Goal: Use online tool/utility: Utilize a website feature to perform a specific function

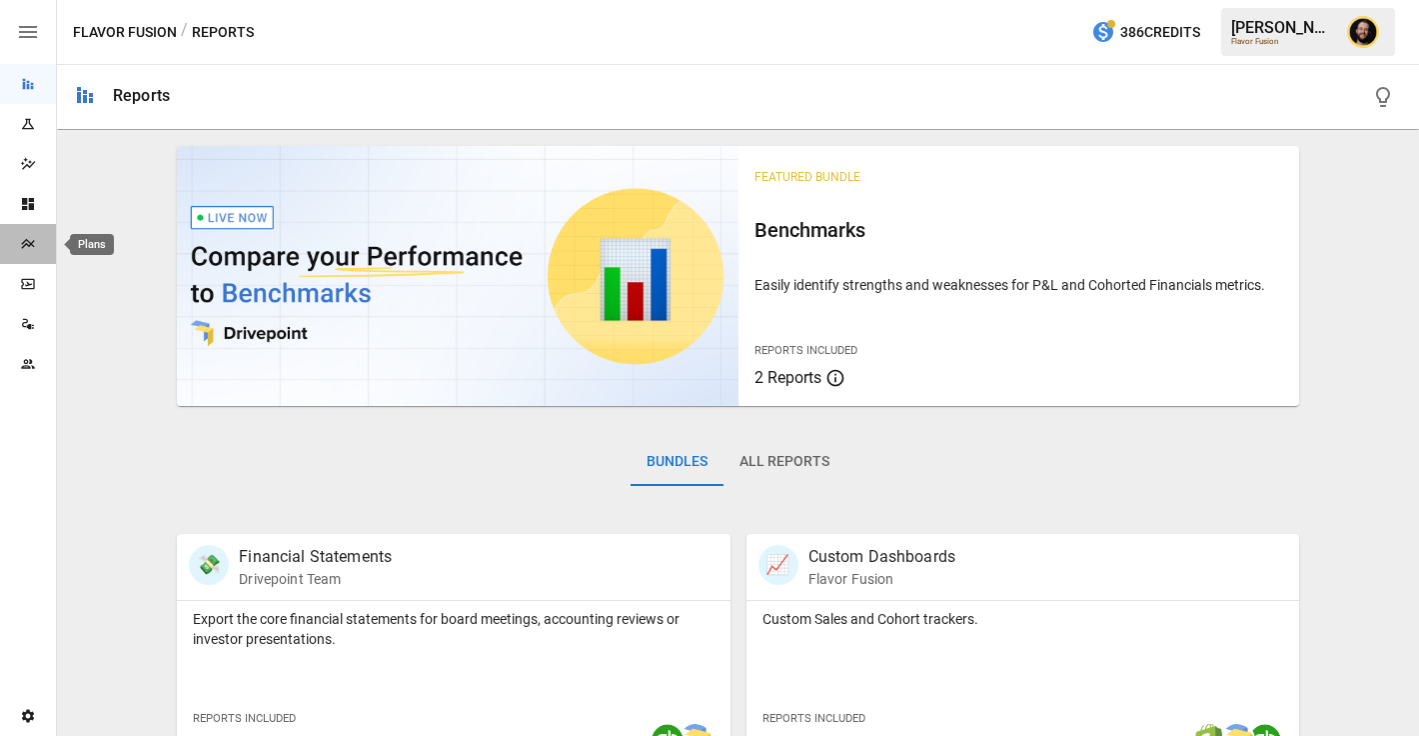
click at [23, 241] on icon "Plans" at bounding box center [27, 244] width 13 height 10
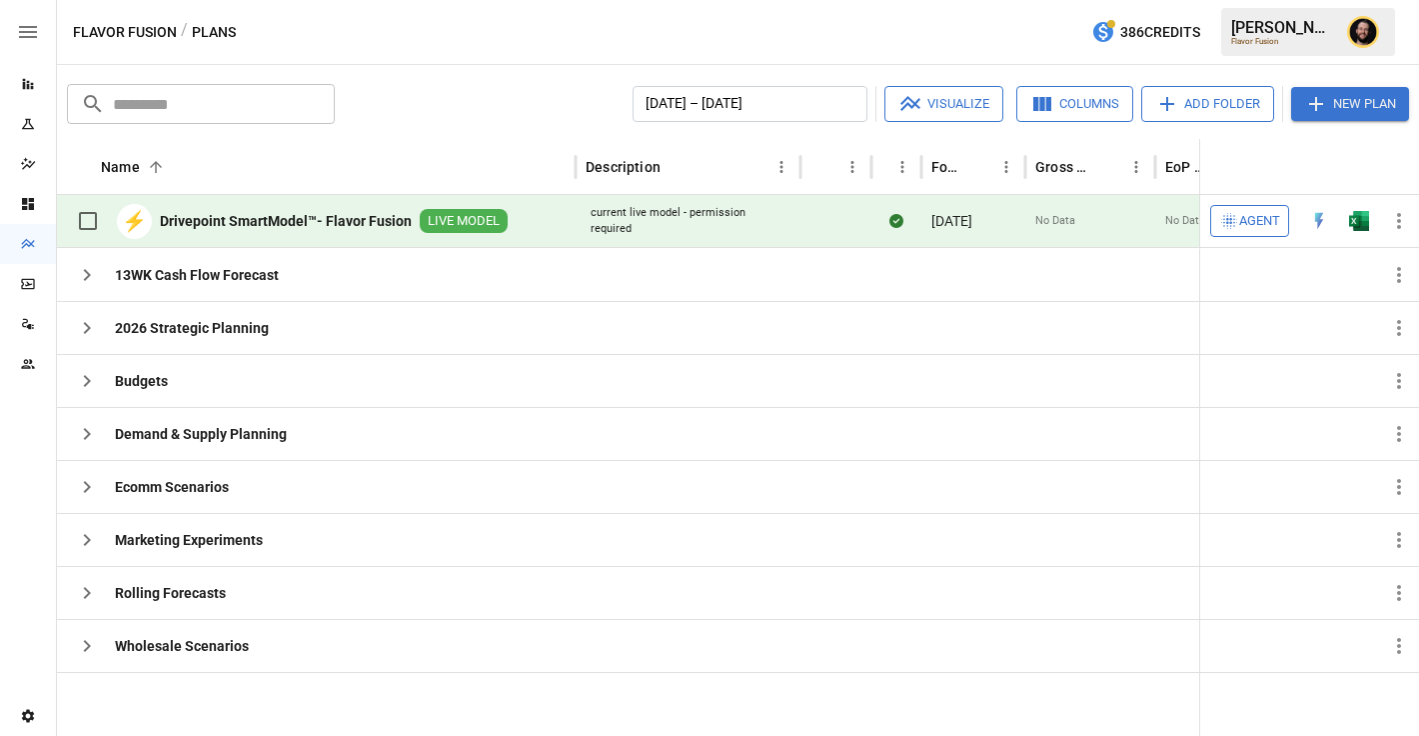
click at [1268, 224] on span "Agent" at bounding box center [1259, 221] width 41 height 23
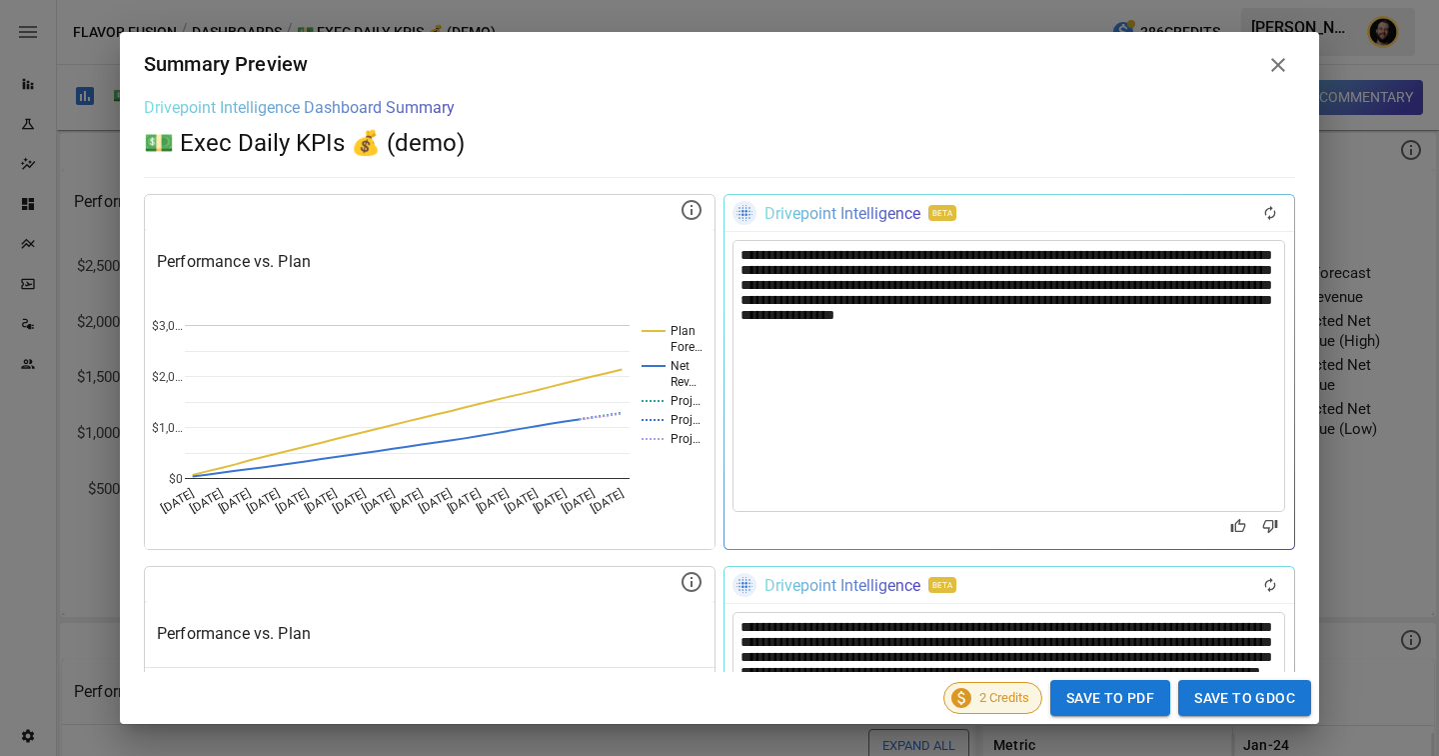
scroll to position [466, 0]
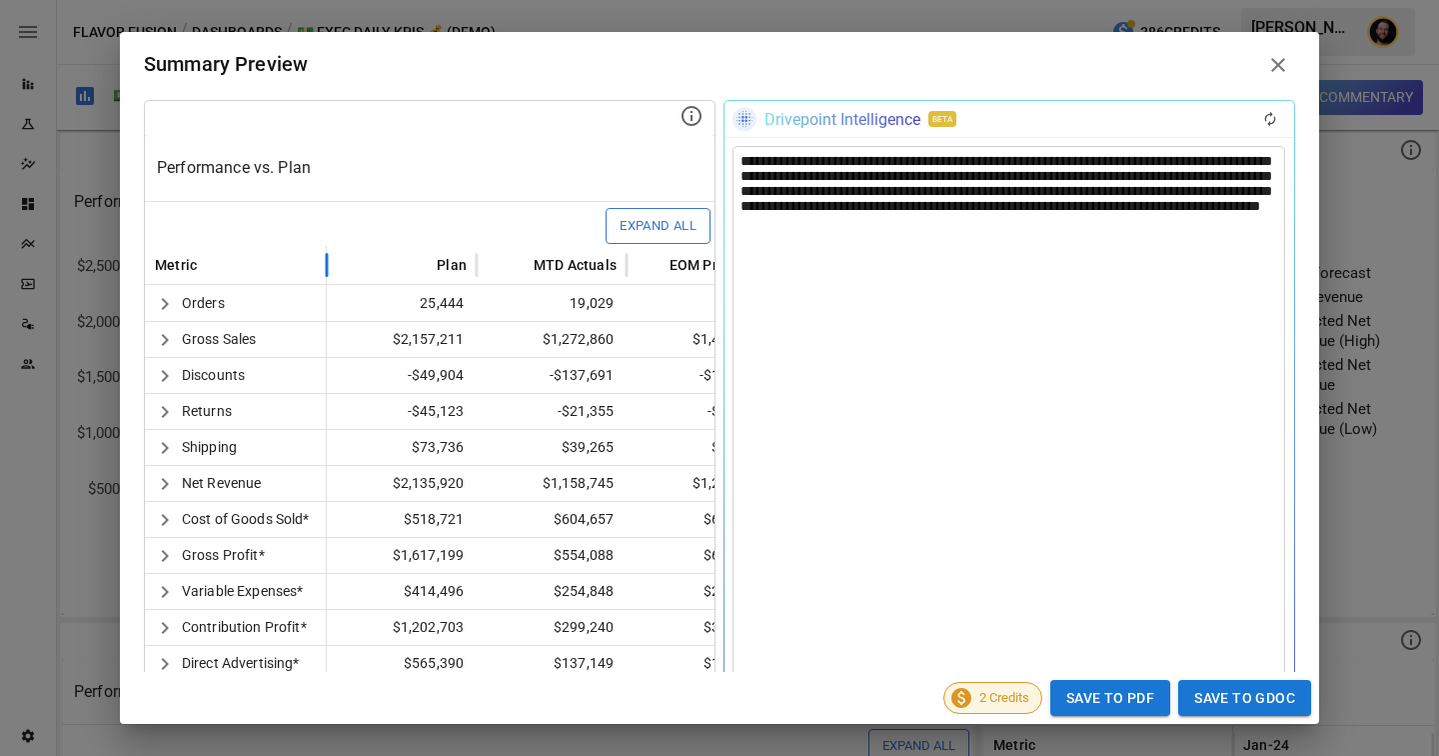
drag, startPoint x: 523, startPoint y: 262, endPoint x: 326, endPoint y: 267, distance: 197.0
click at [326, 267] on div at bounding box center [327, 264] width 10 height 39
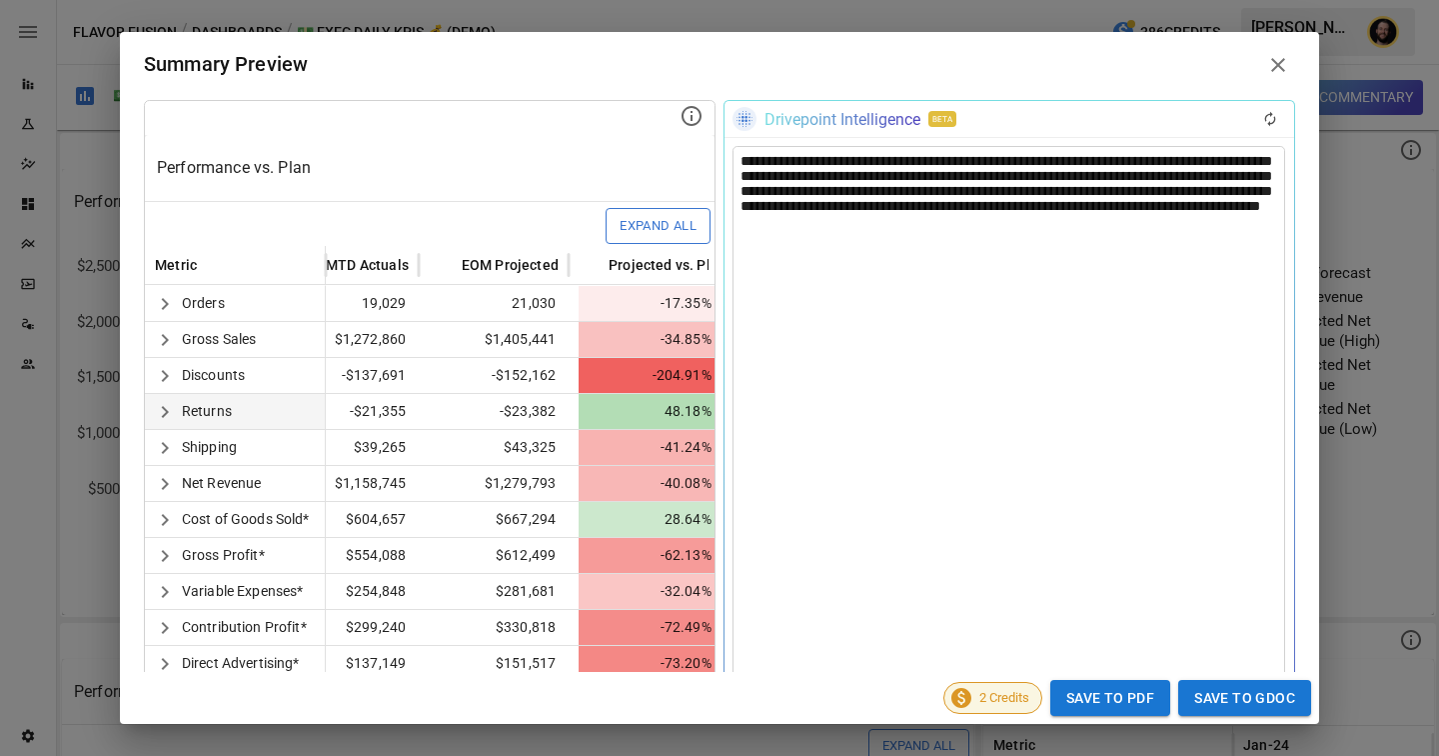
scroll to position [0, 205]
click at [167, 341] on icon "button" at bounding box center [165, 340] width 24 height 24
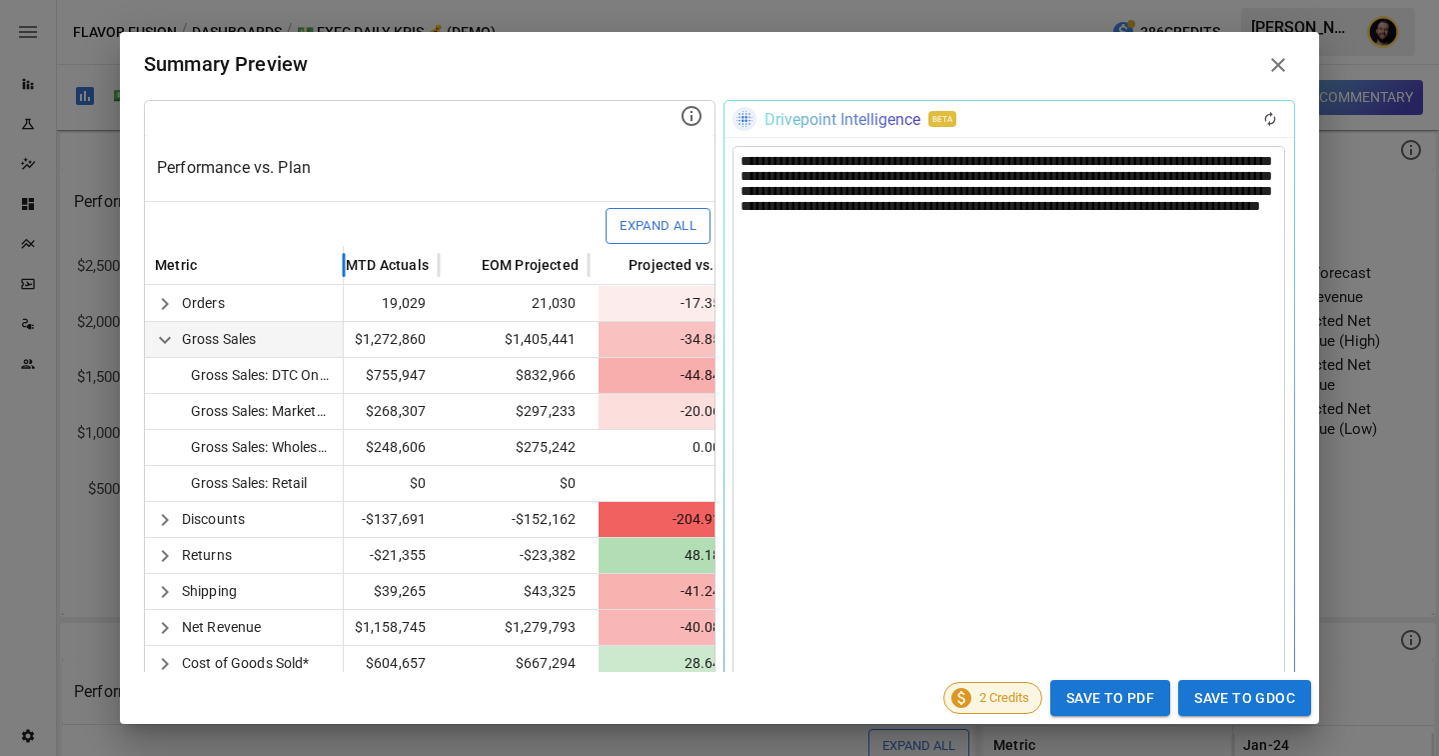
drag, startPoint x: 322, startPoint y: 266, endPoint x: 340, endPoint y: 266, distance: 18.0
click at [340, 266] on div at bounding box center [344, 264] width 10 height 39
click at [158, 347] on icon "button" at bounding box center [165, 340] width 24 height 24
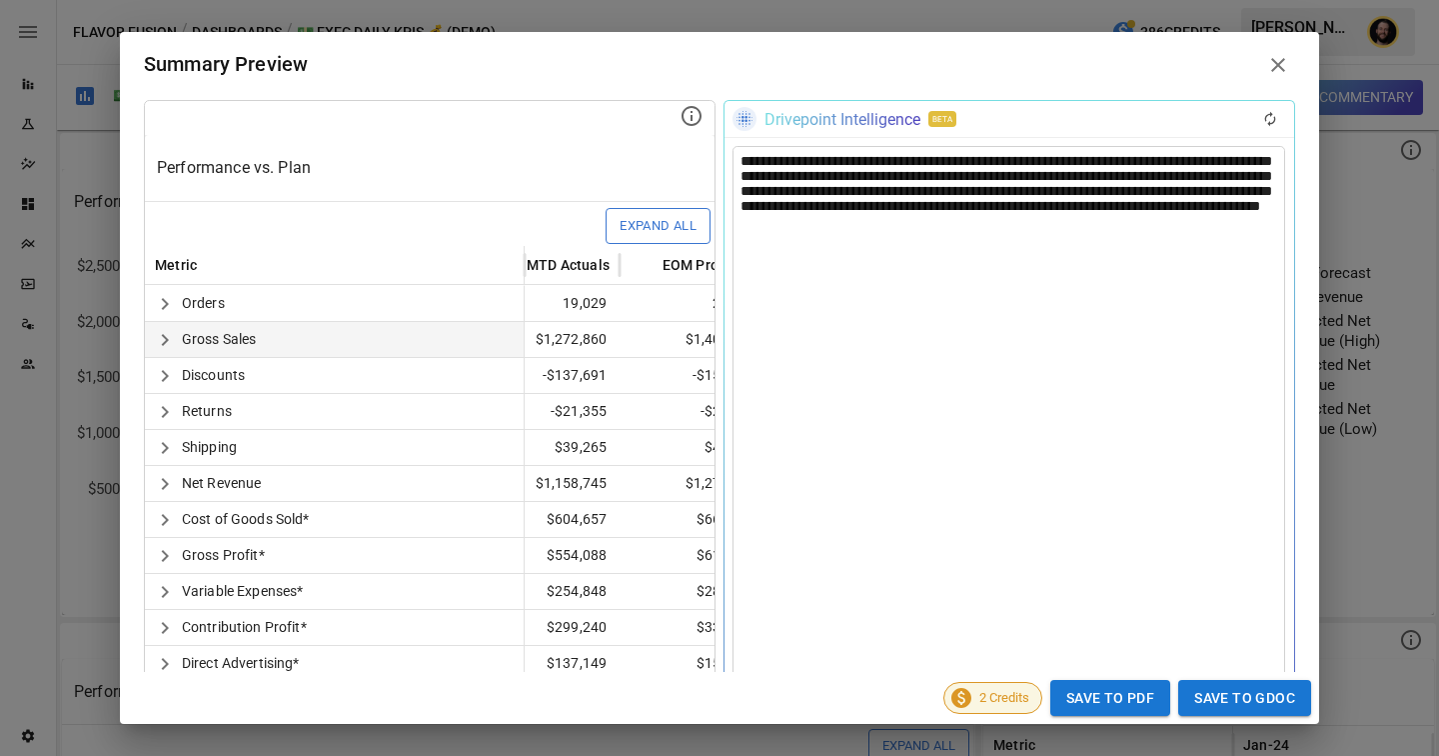
scroll to position [265, 0]
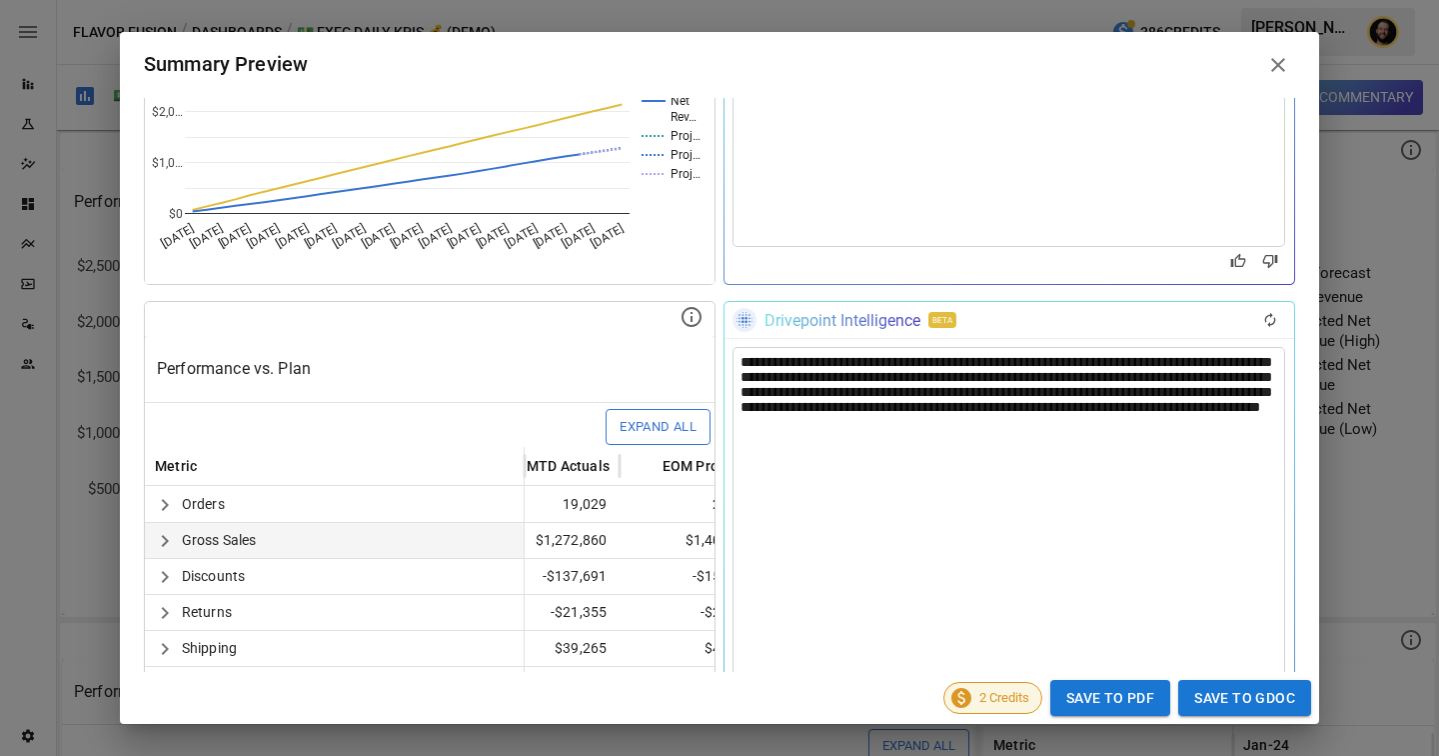
click at [1176, 378] on div "**********" at bounding box center [1009, 686] width 553 height 678
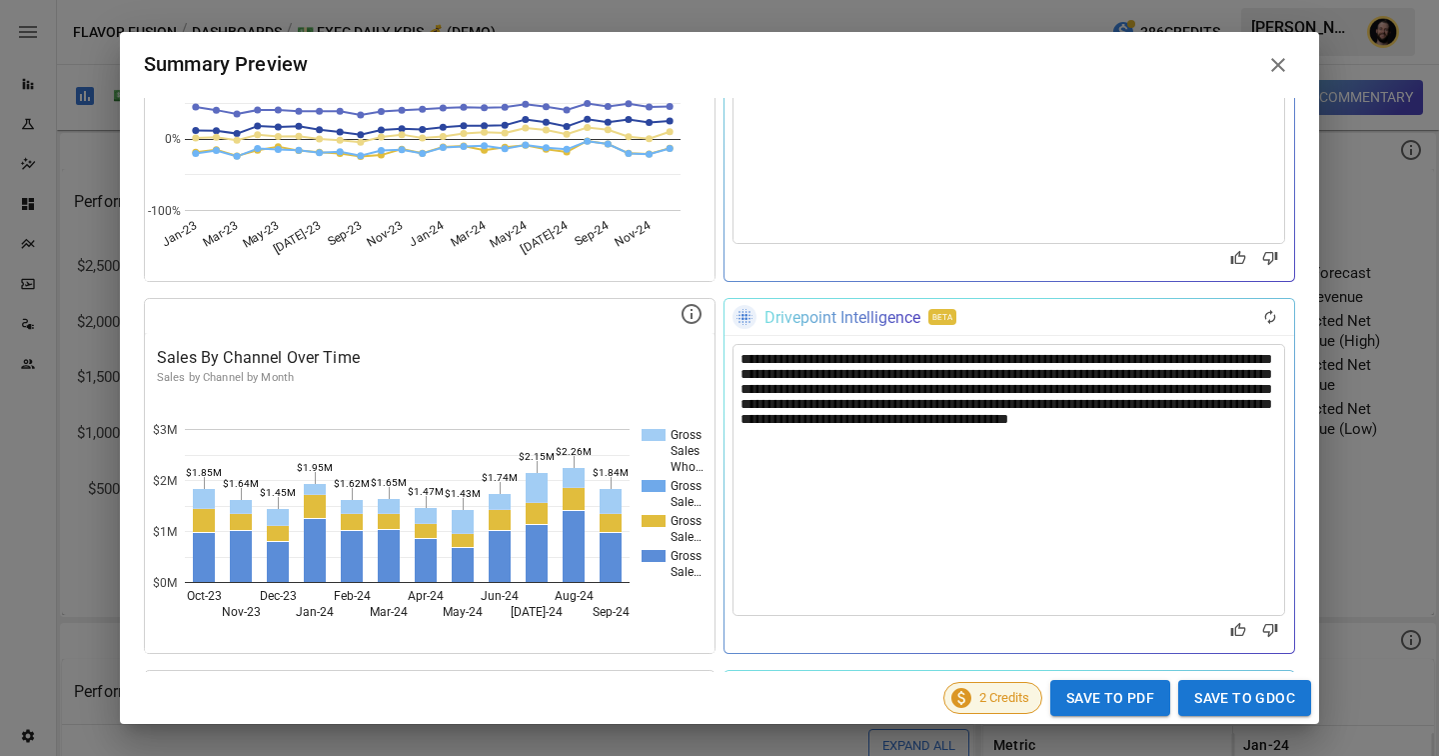
scroll to position [1824, 0]
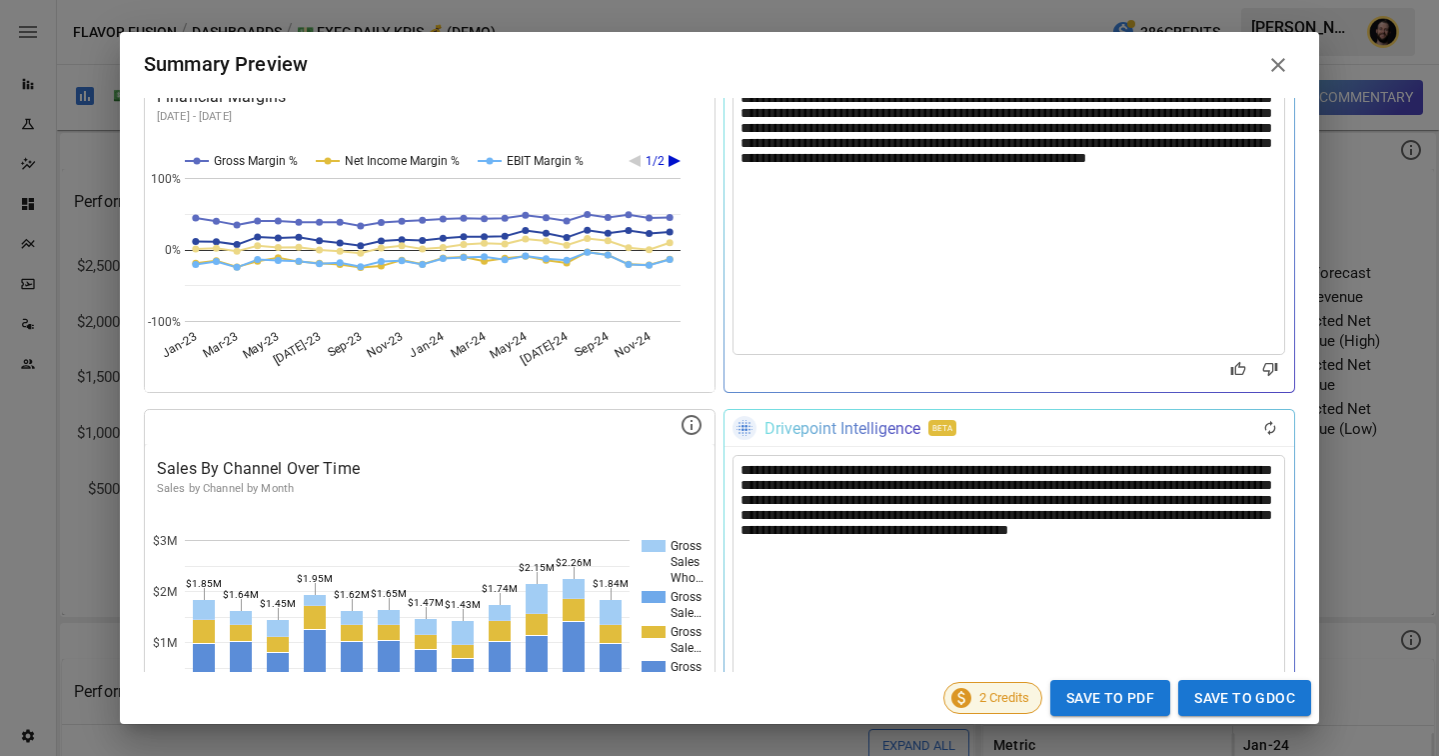
click at [1086, 517] on div "**********" at bounding box center [1009, 591] width 553 height 272
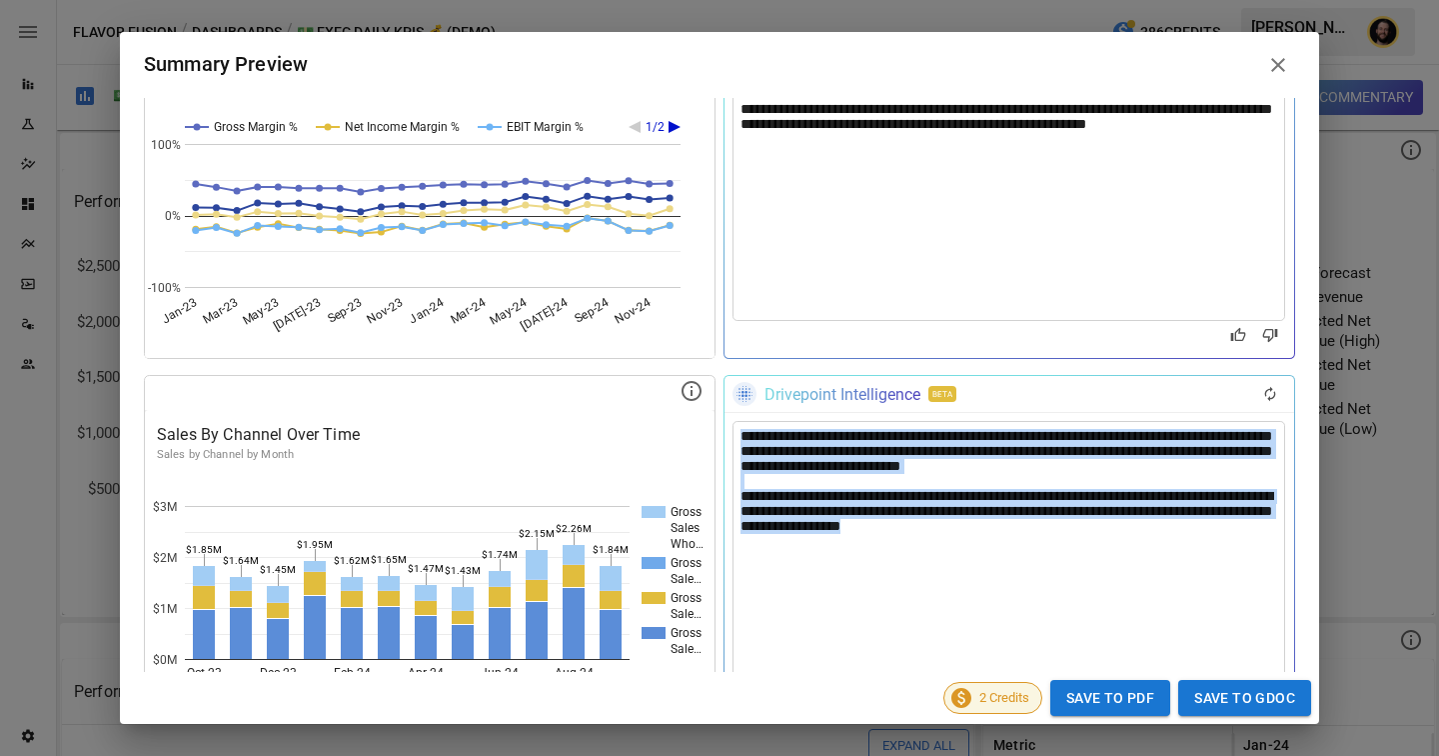
drag, startPoint x: 953, startPoint y: 569, endPoint x: 653, endPoint y: 391, distance: 348.7
click at [653, 391] on div "**********" at bounding box center [720, 553] width 1152 height 356
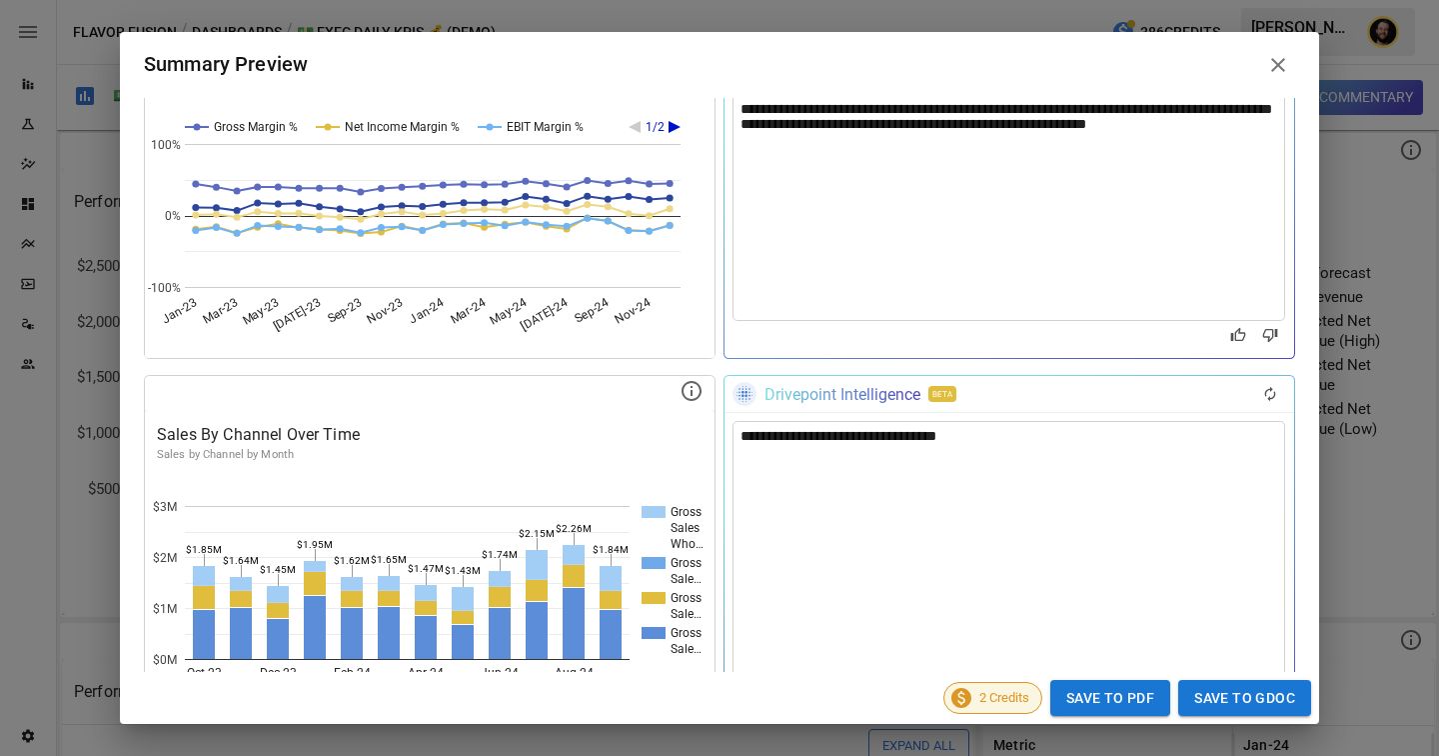
click at [763, 464] on div "**********" at bounding box center [1009, 557] width 553 height 272
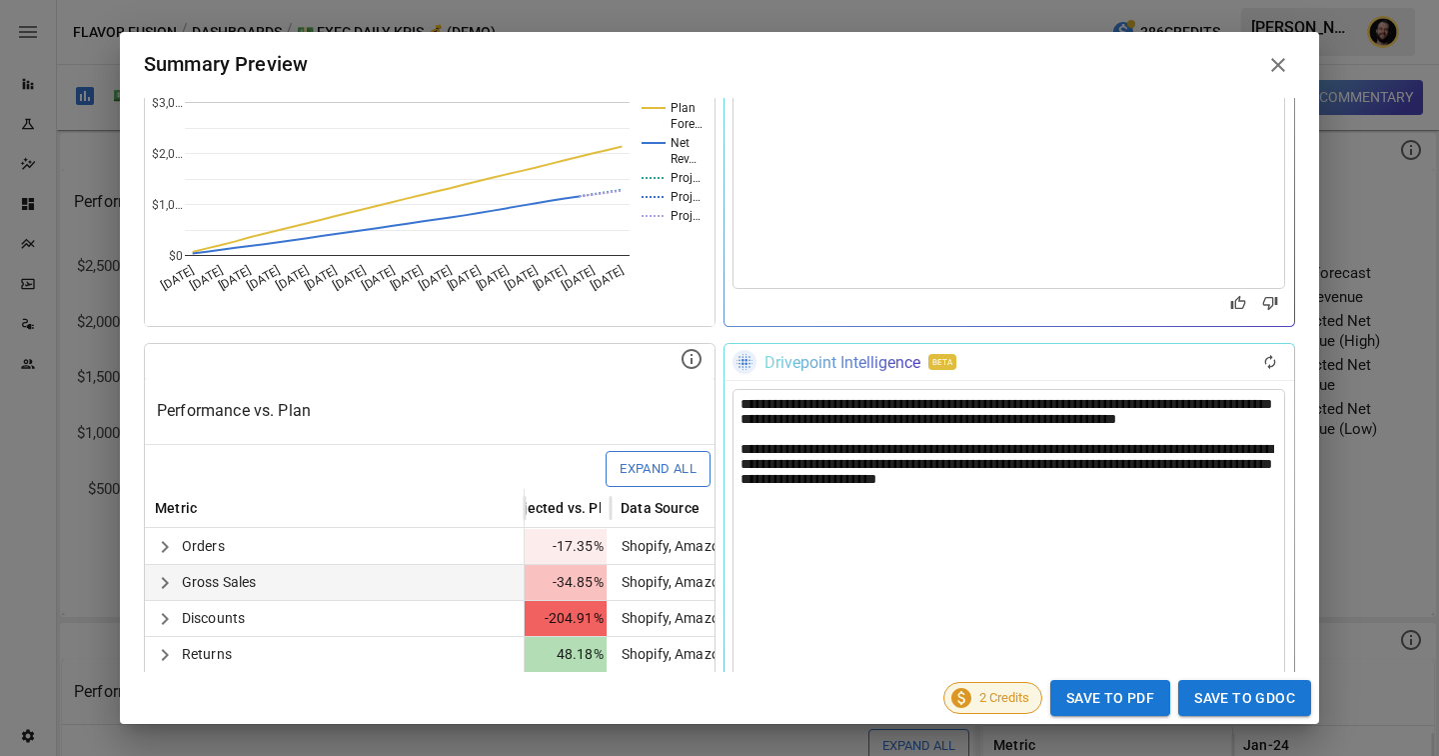
scroll to position [0, 0]
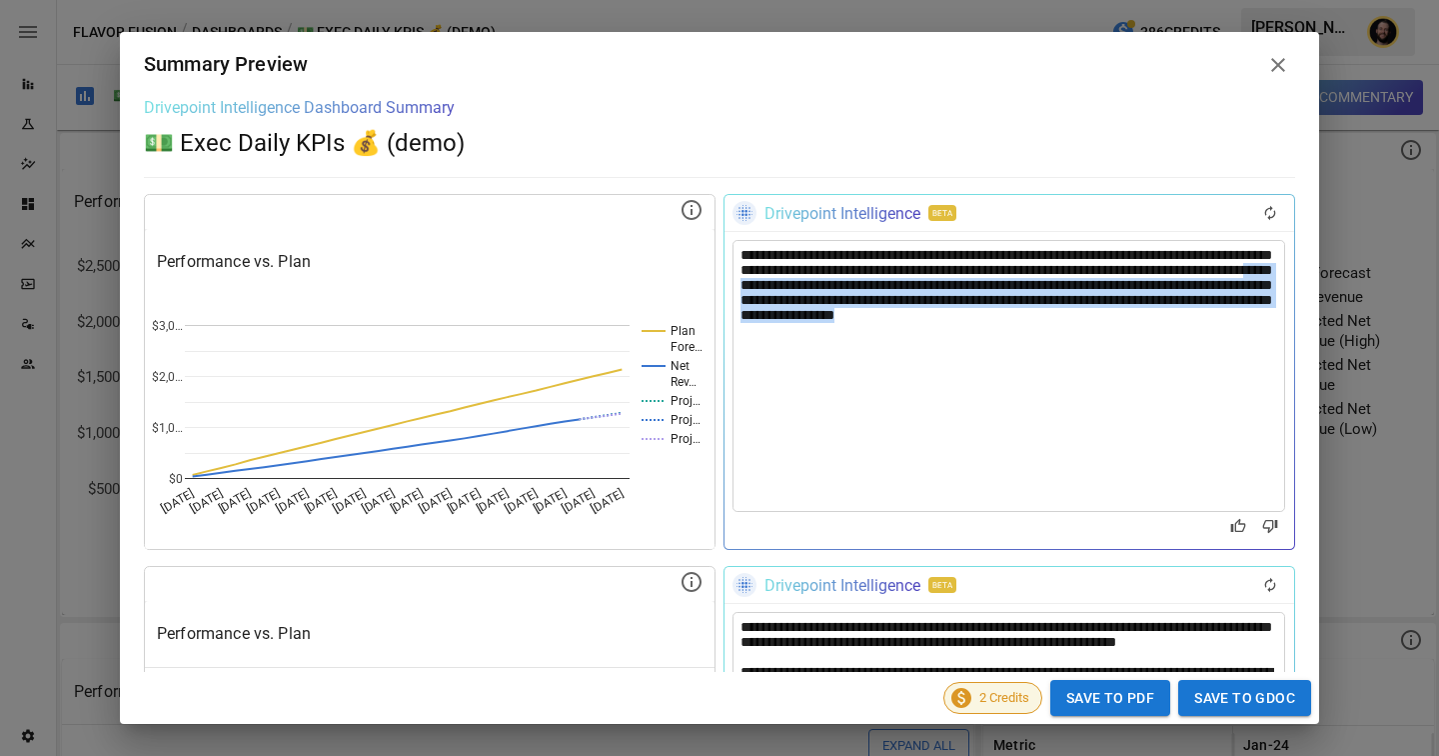
drag, startPoint x: 1150, startPoint y: 347, endPoint x: 901, endPoint y: 291, distance: 255.1
click at [901, 291] on div "**********" at bounding box center [1009, 376] width 553 height 272
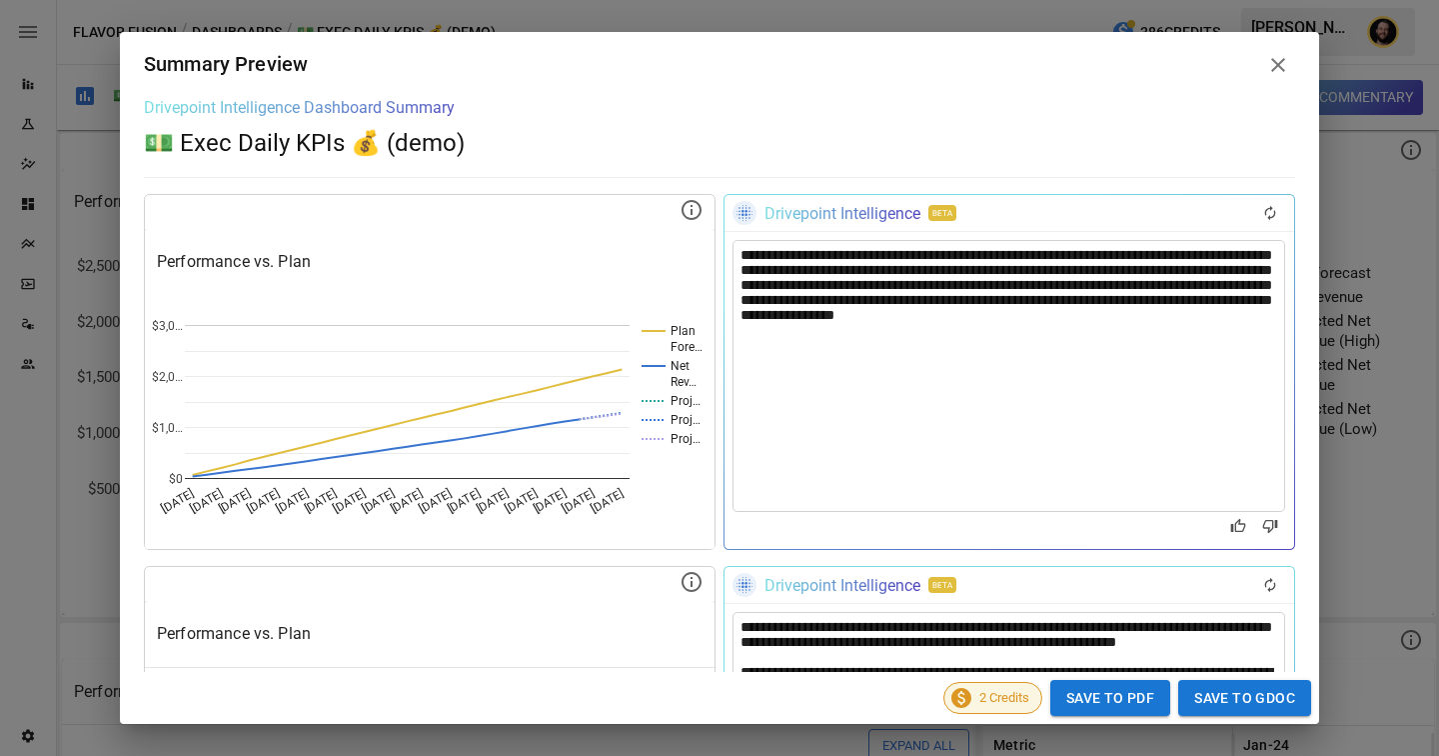
click at [1082, 279] on div "**********" at bounding box center [1009, 376] width 553 height 272
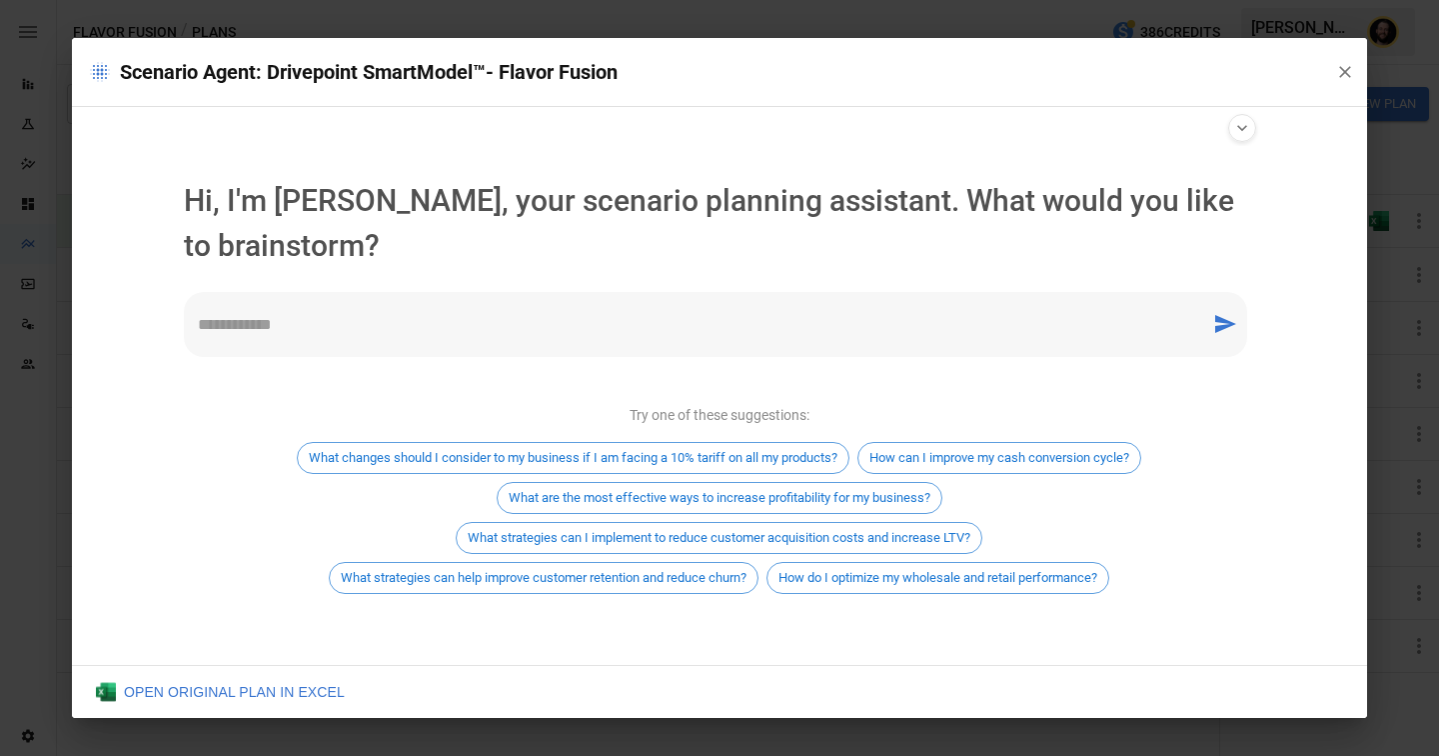
click at [486, 337] on div "* ​" at bounding box center [716, 324] width 1064 height 65
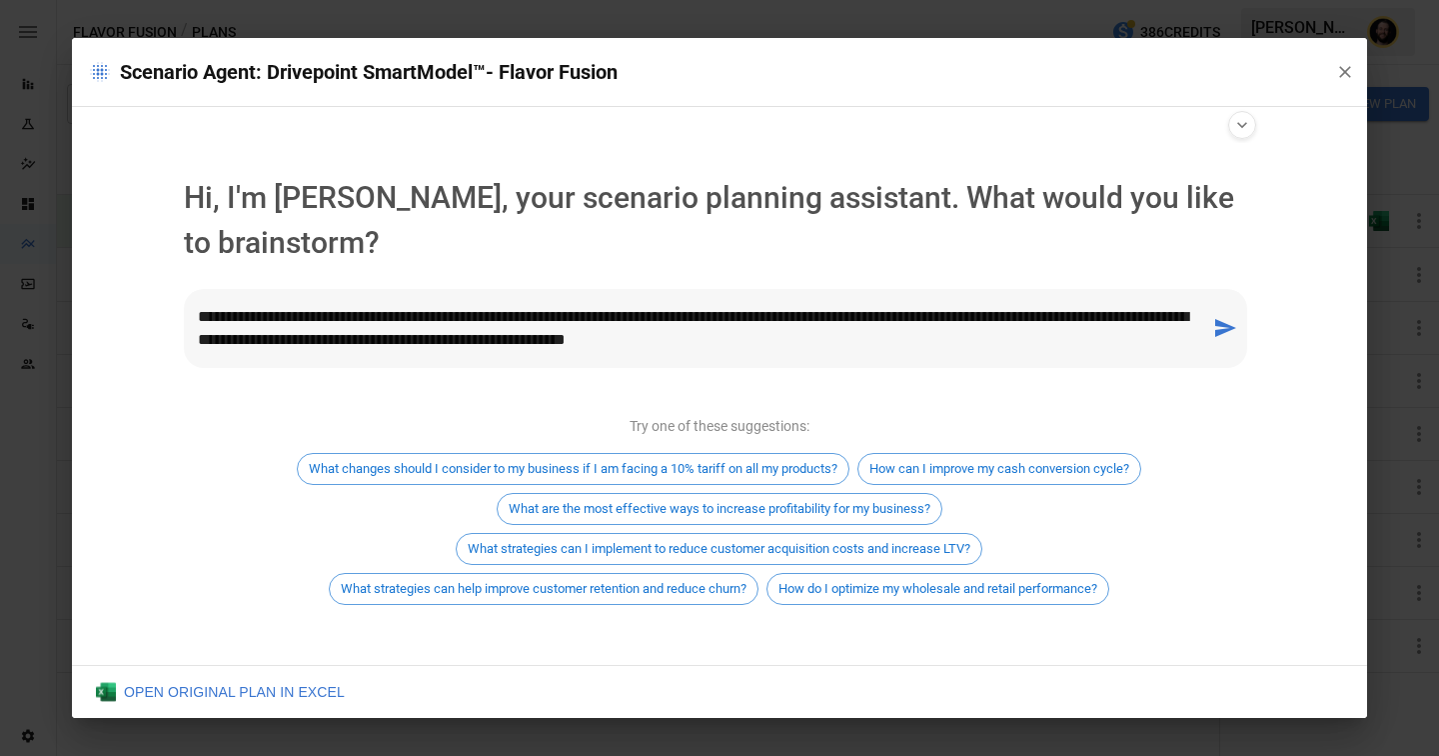
type textarea "**********"
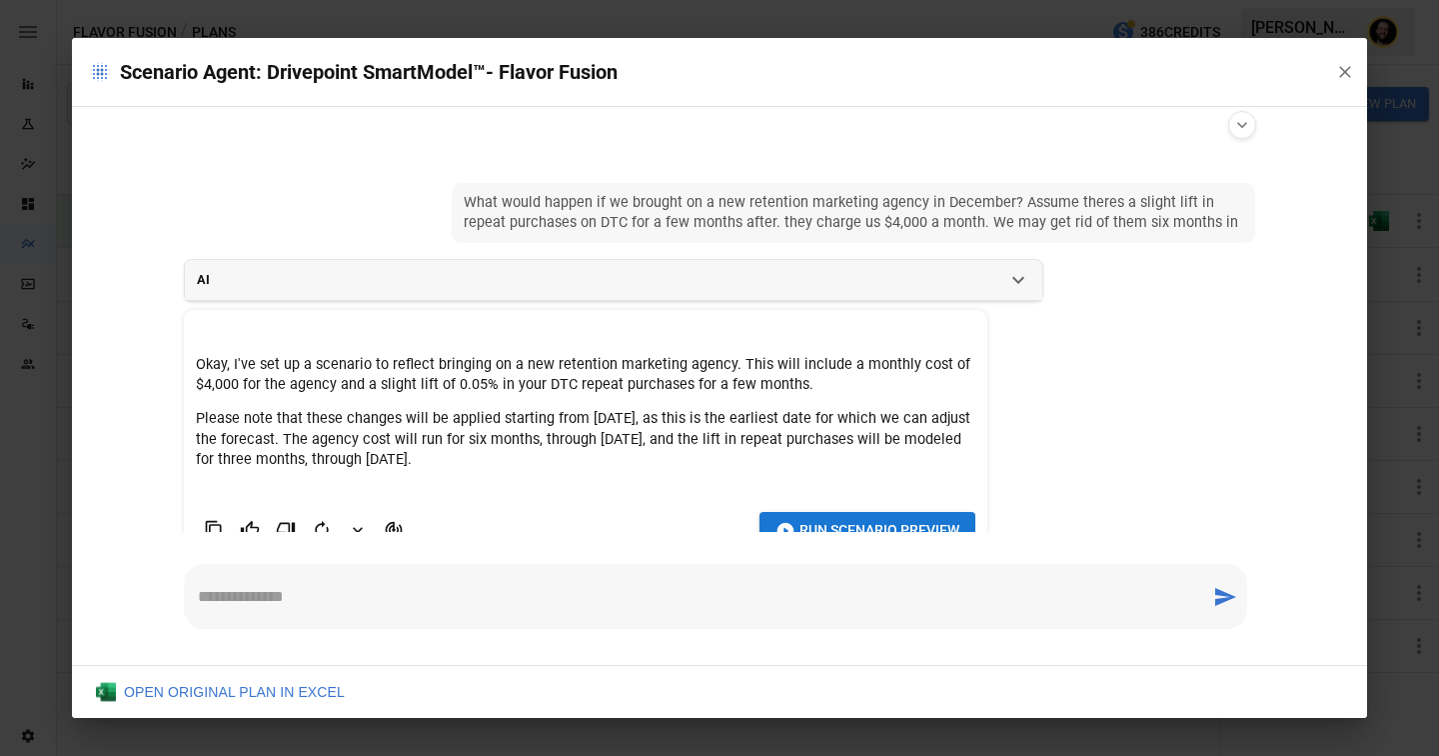
scroll to position [38, 0]
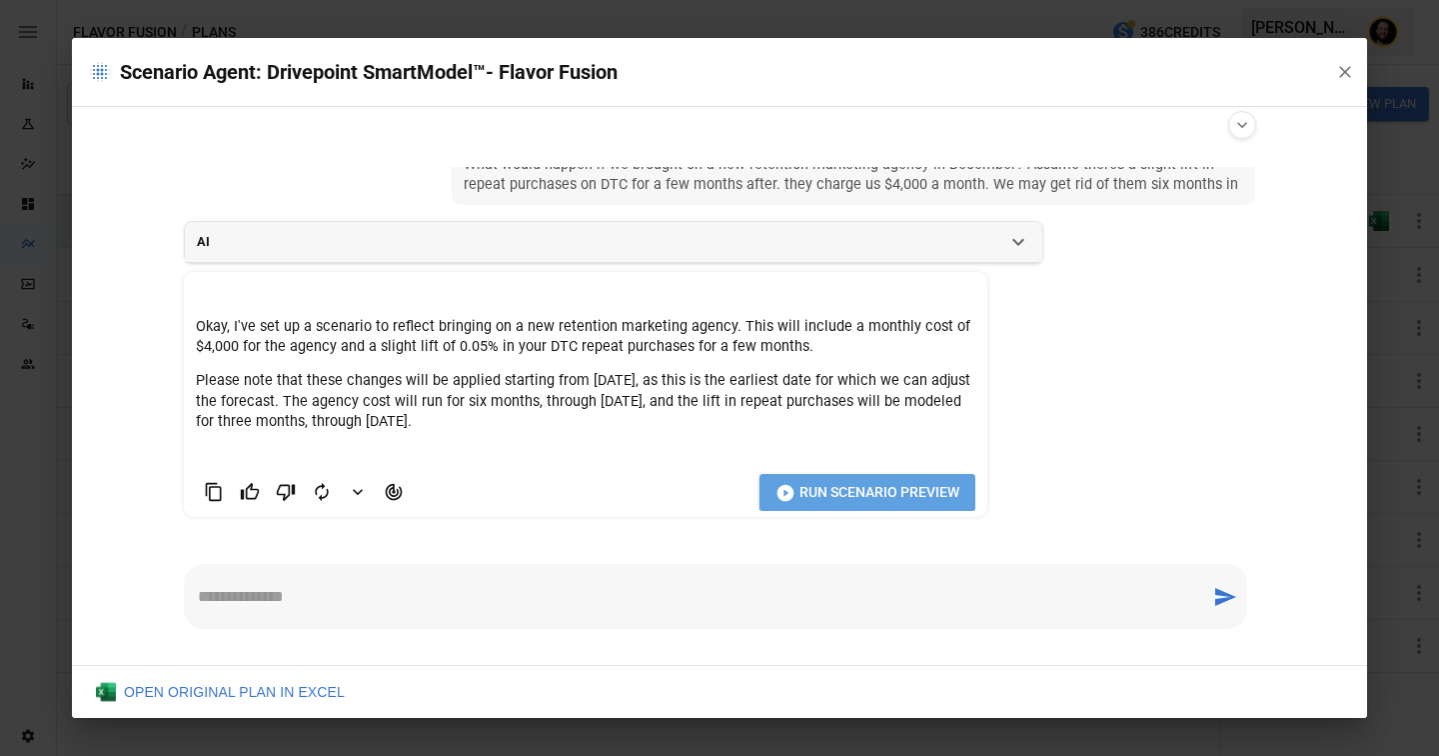
click at [833, 496] on span "Run Scenario Preview" at bounding box center [880, 492] width 160 height 25
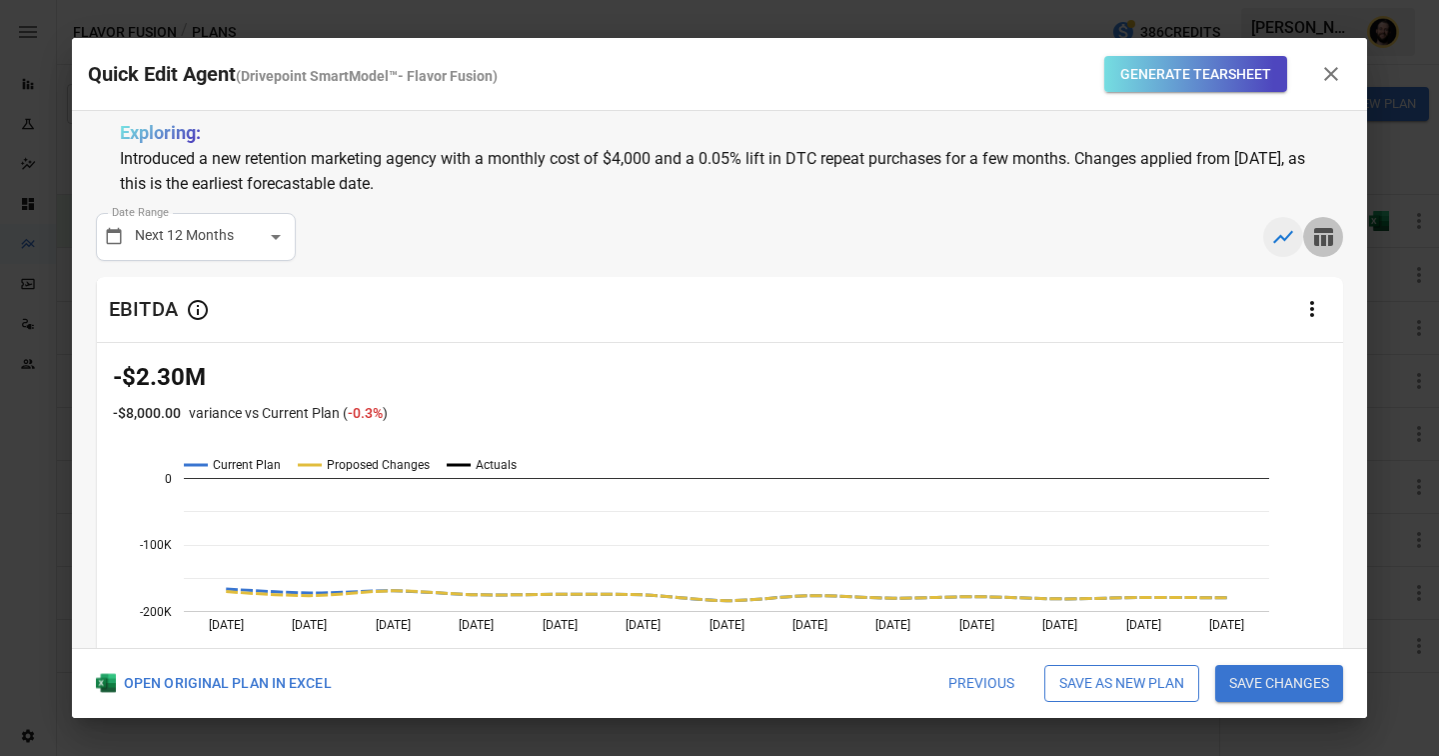
click at [1329, 234] on icon "button" at bounding box center [1323, 237] width 24 height 24
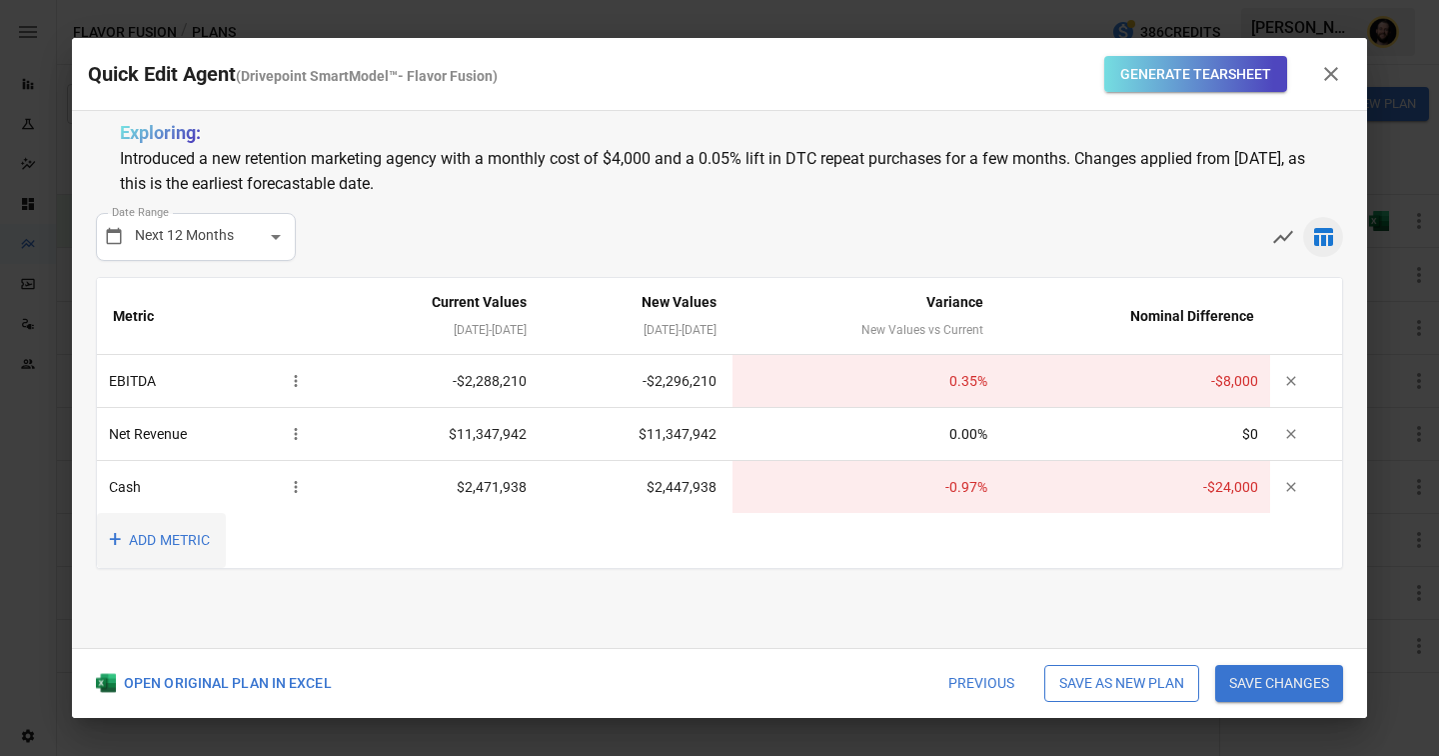
click at [162, 548] on button "+ ADD METRIC" at bounding box center [161, 540] width 129 height 55
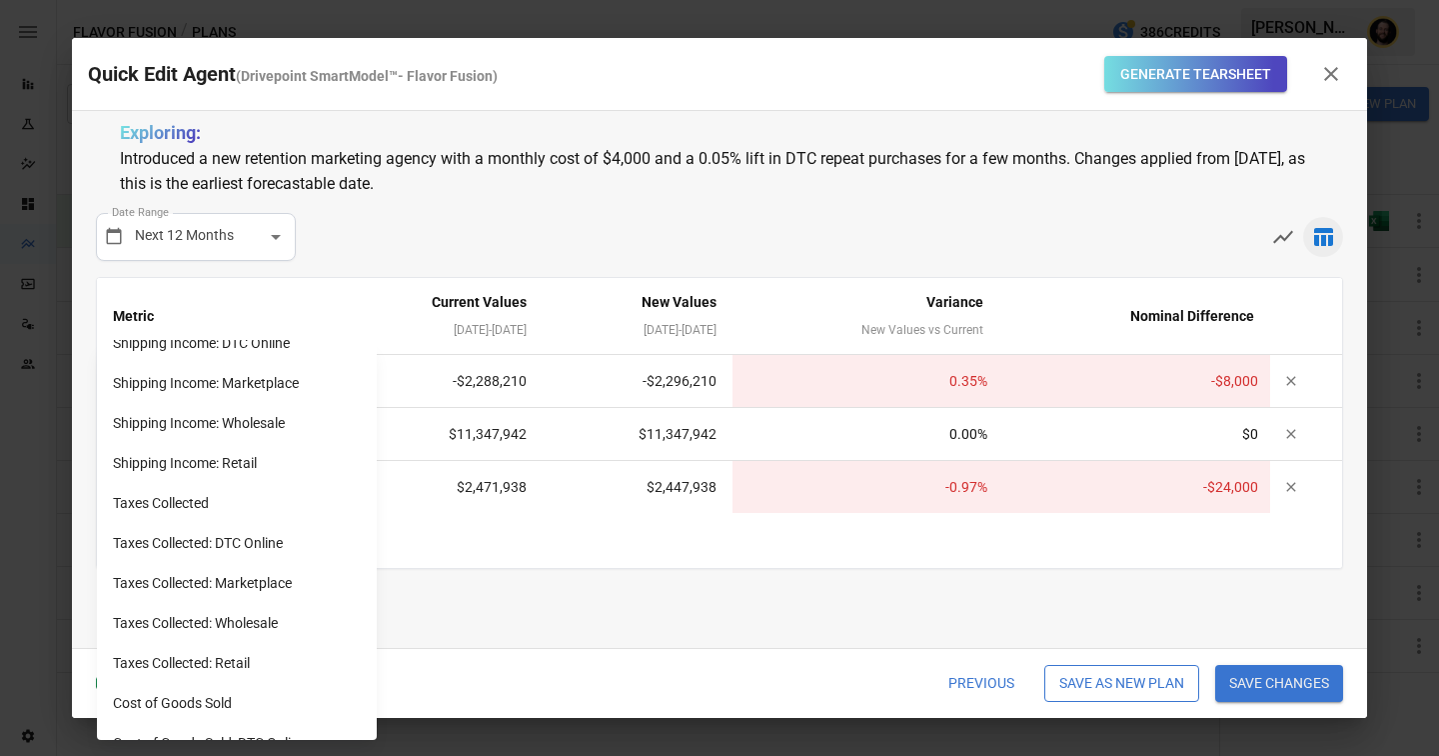
scroll to position [1677, 0]
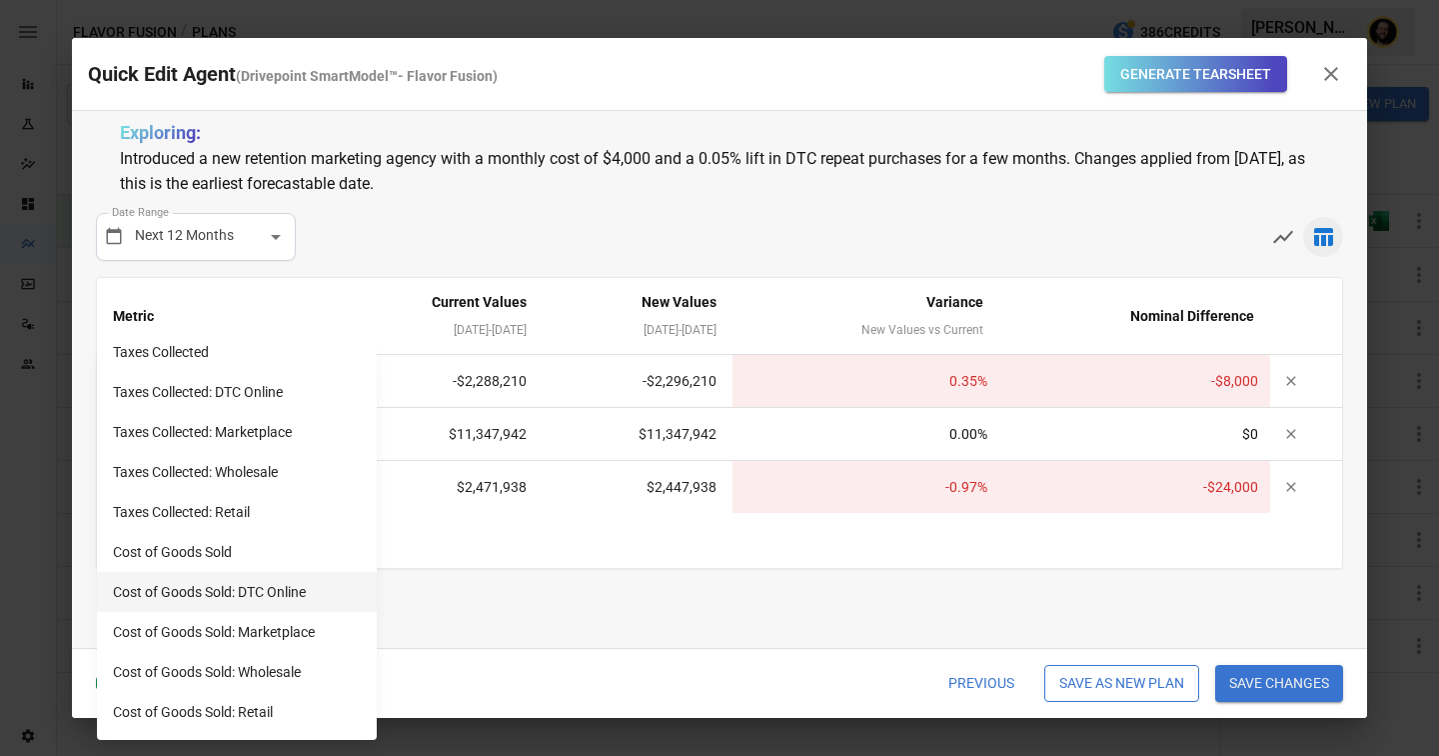
click at [250, 596] on li "Cost of Goods Sold: DTC Online" at bounding box center [237, 592] width 280 height 40
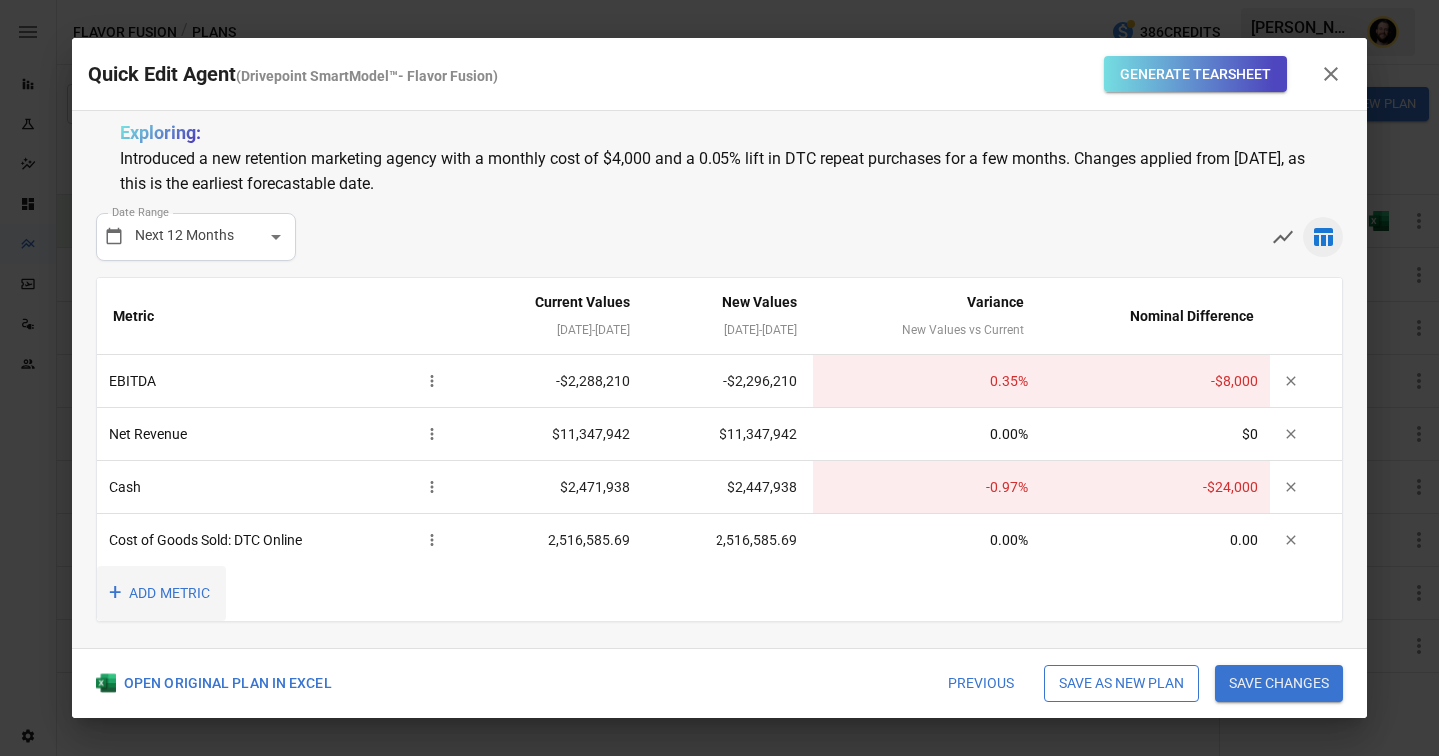
click at [148, 591] on button "+ ADD METRIC" at bounding box center [161, 593] width 129 height 55
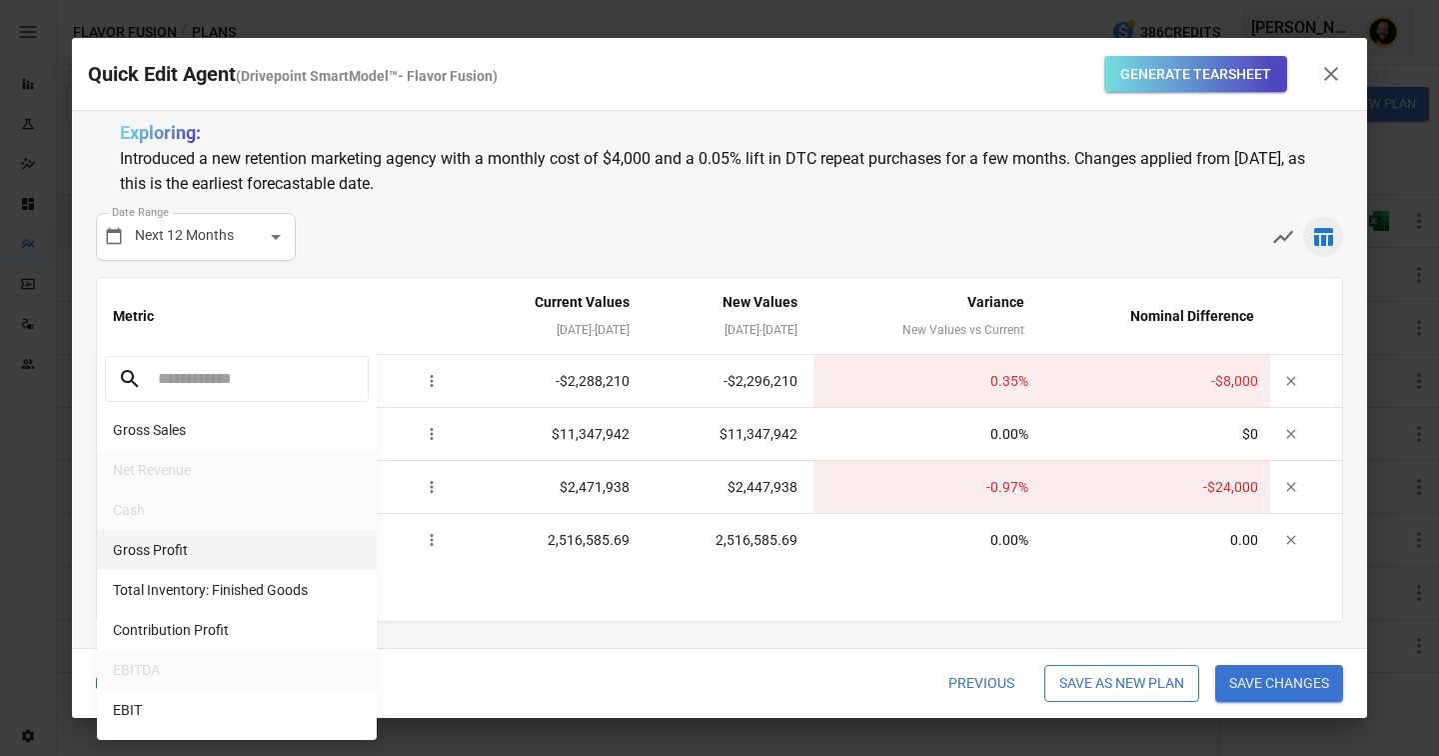
click at [213, 541] on li "Gross Profit" at bounding box center [237, 550] width 280 height 40
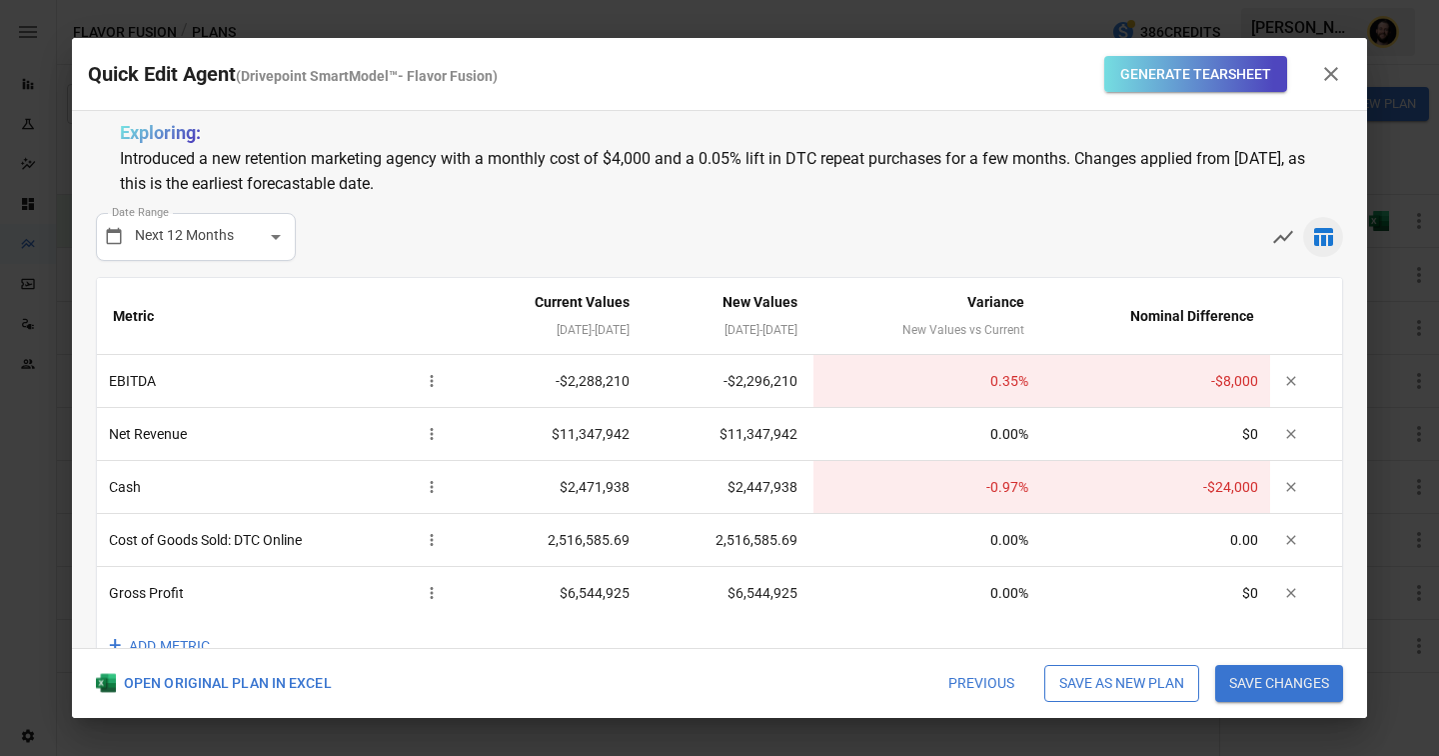
scroll to position [51, 0]
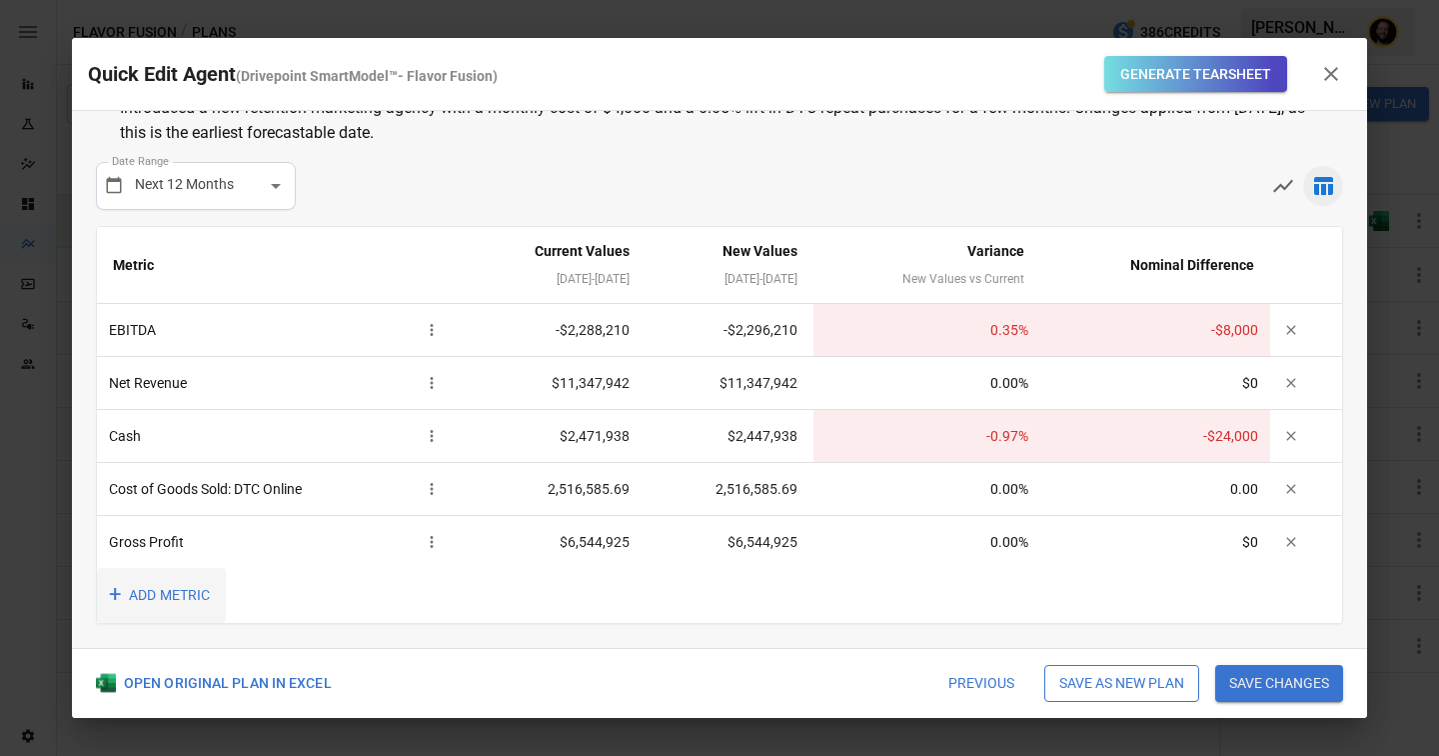
click at [181, 596] on button "+ ADD METRIC" at bounding box center [161, 595] width 129 height 55
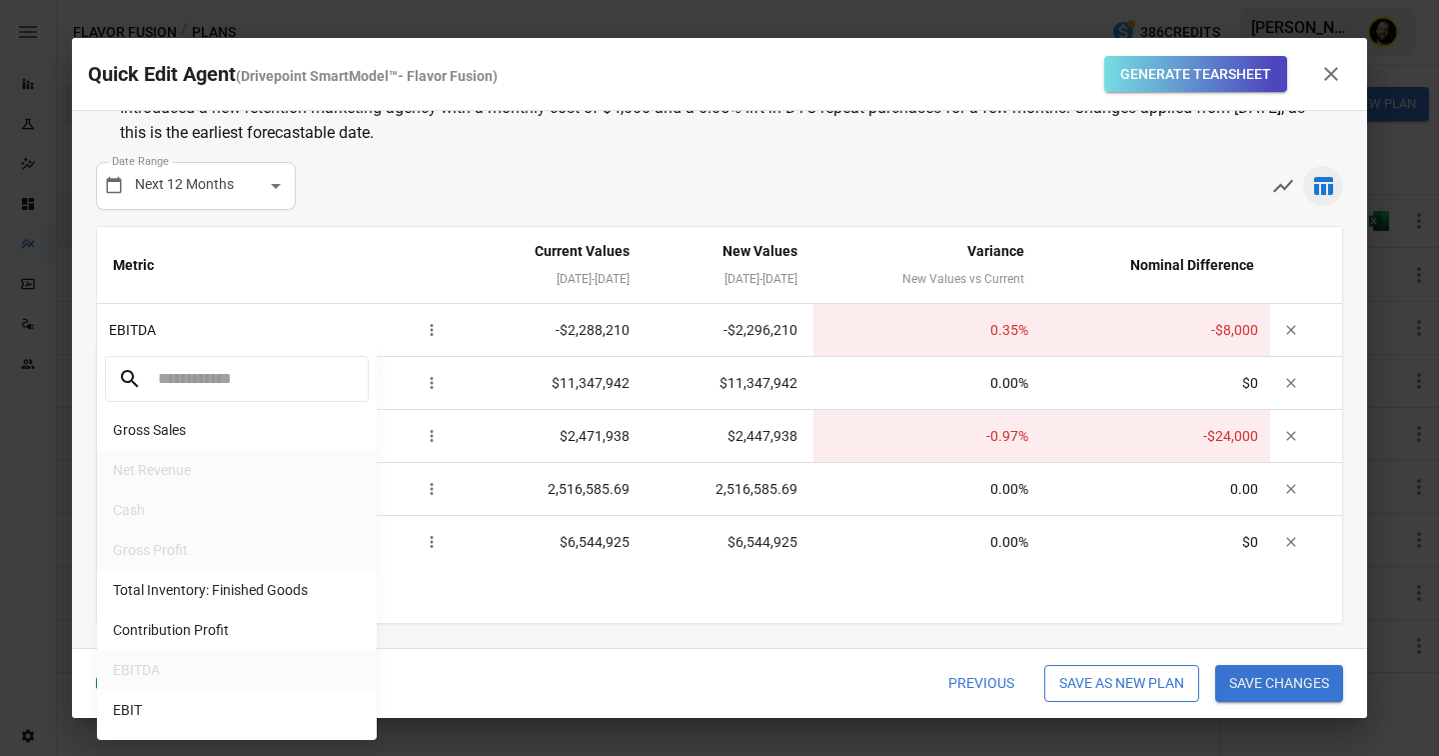
click at [734, 187] on div at bounding box center [719, 378] width 1439 height 756
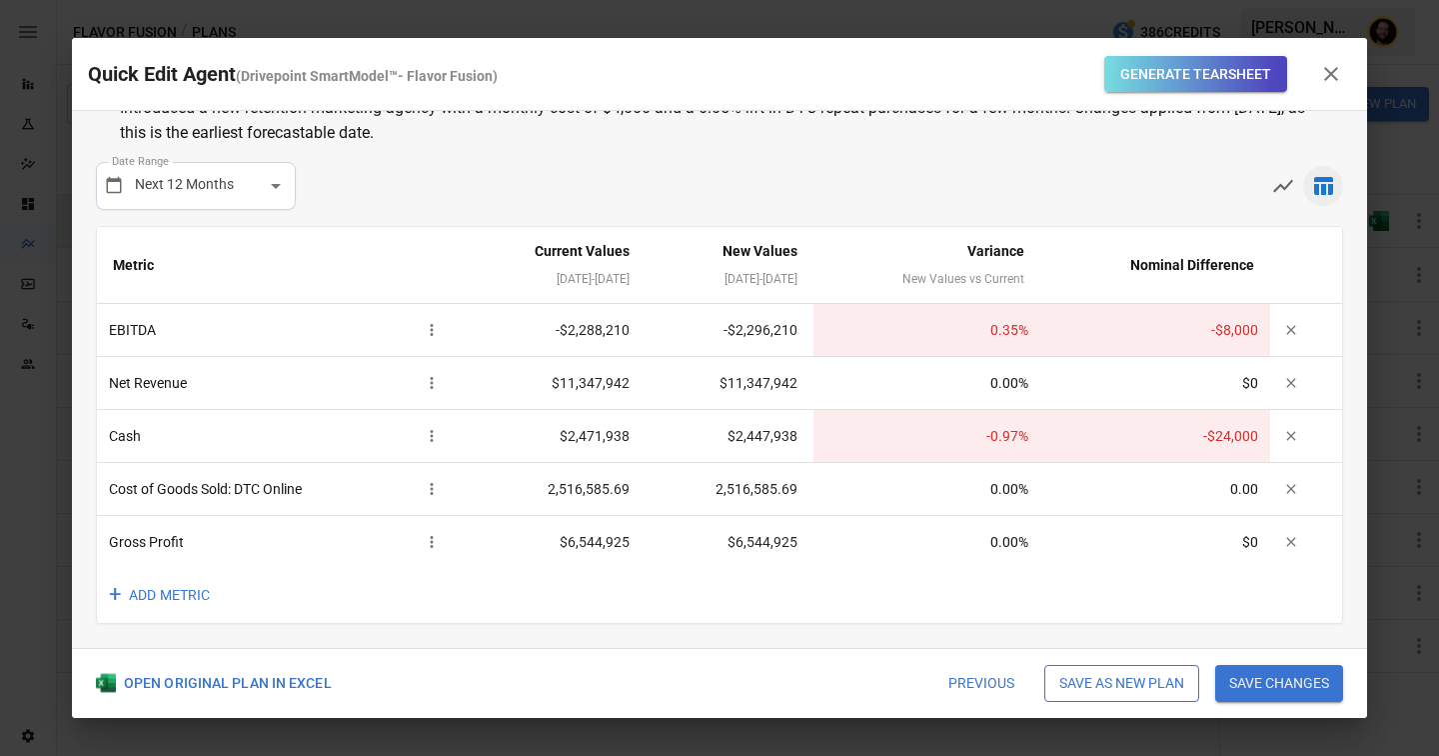
scroll to position [0, 0]
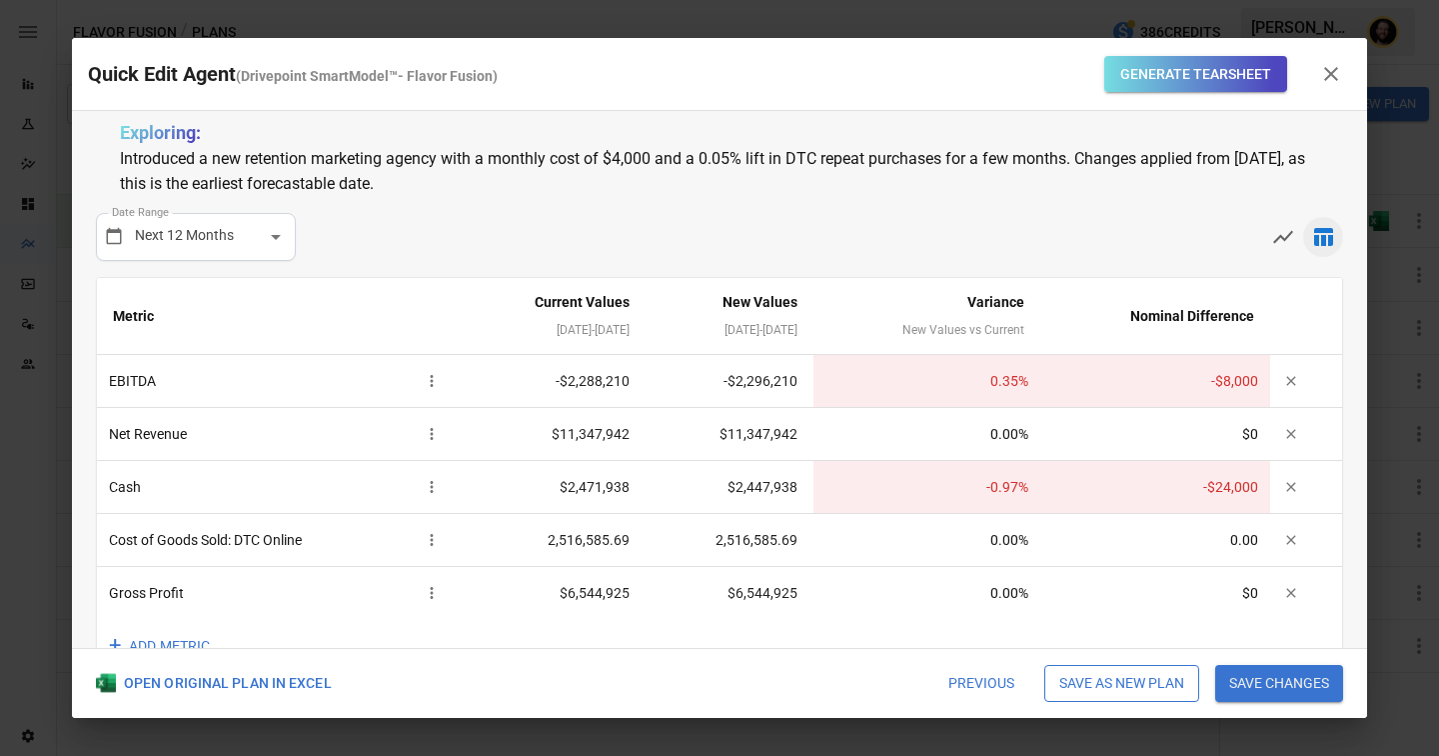
click at [1202, 79] on button "Generate Tearsheet" at bounding box center [1196, 74] width 183 height 37
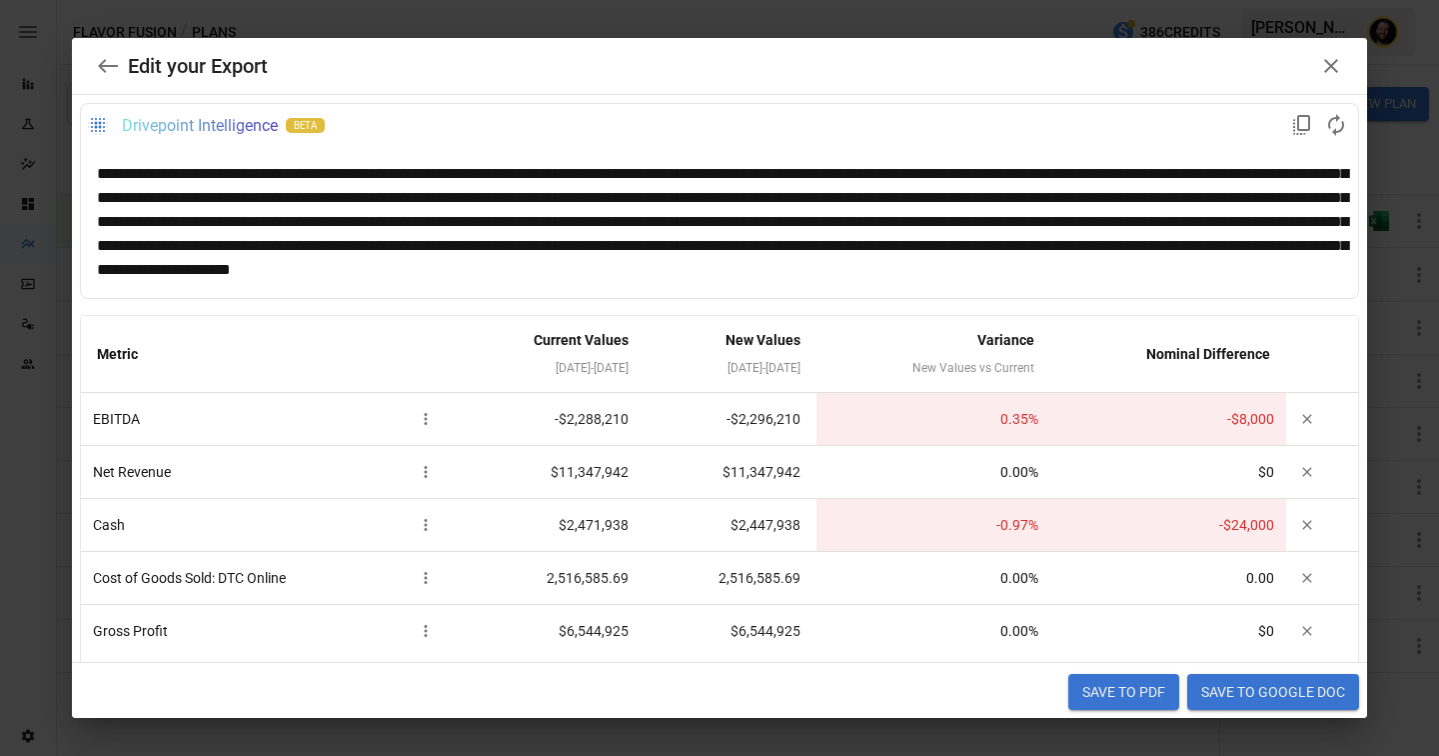
click at [1260, 694] on button "Save to Google Doc" at bounding box center [1274, 692] width 172 height 36
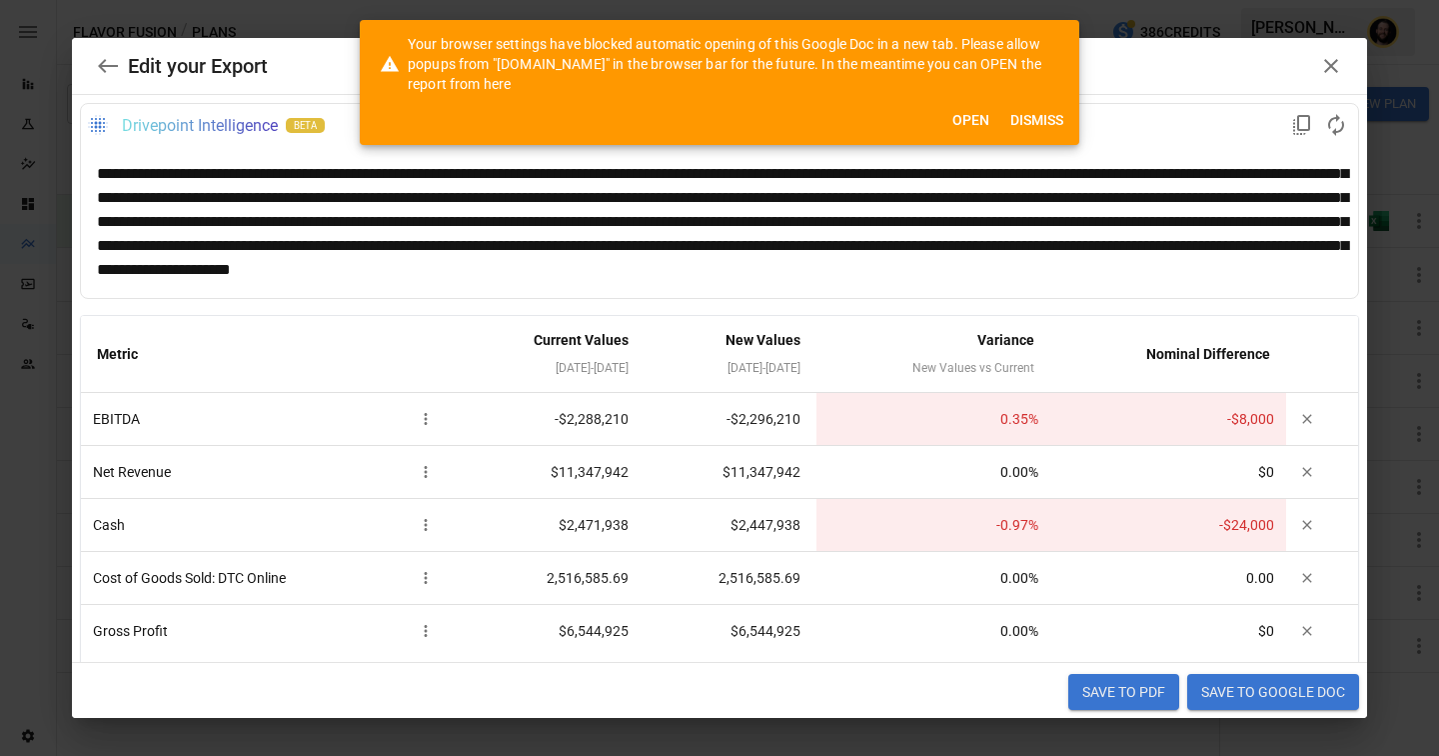
click at [973, 120] on button "Open" at bounding box center [971, 120] width 64 height 37
